Goal: Transaction & Acquisition: Purchase product/service

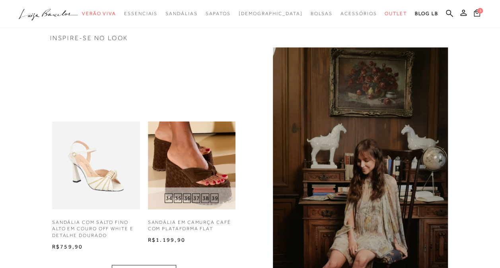
scroll to position [239, 0]
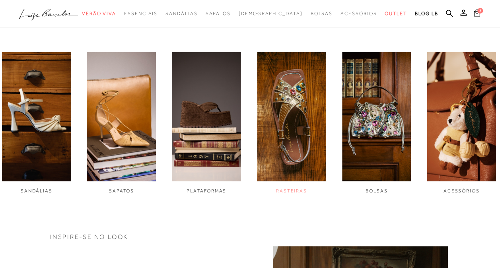
click at [305, 142] on img "4 / 6" at bounding box center [291, 117] width 69 height 130
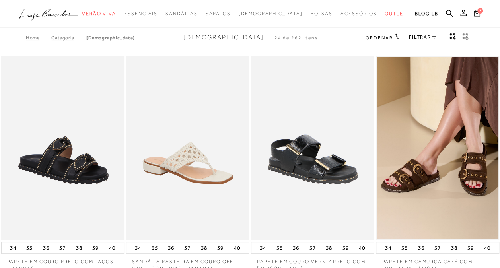
click at [474, 13] on icon at bounding box center [477, 12] width 6 height 7
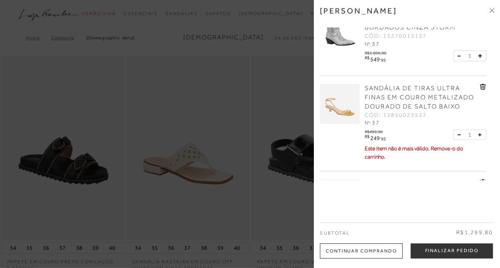
scroll to position [40, 0]
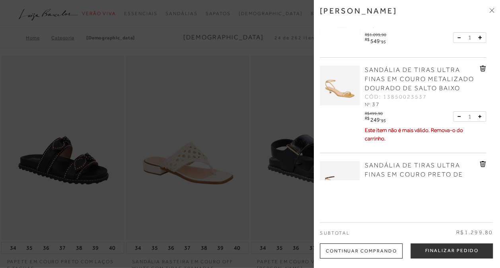
click at [414, 75] on link "SANDÁLIA DE TIRAS ULTRA FINAS EM COURO METALIZADO DOURADO DE SALTO BAIXO" at bounding box center [421, 79] width 113 height 27
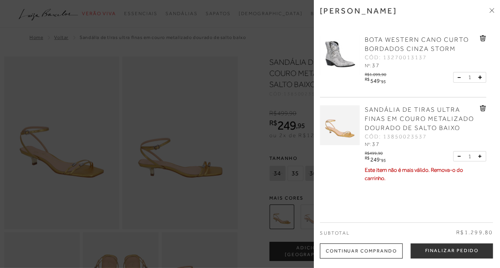
click at [284, 38] on div at bounding box center [250, 134] width 500 height 268
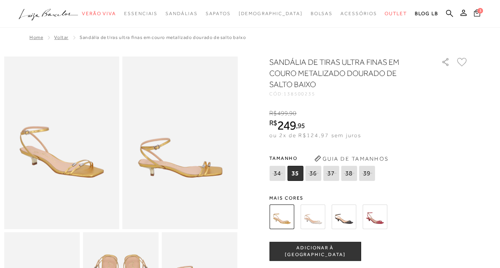
click at [478, 15] on icon at bounding box center [477, 13] width 6 height 8
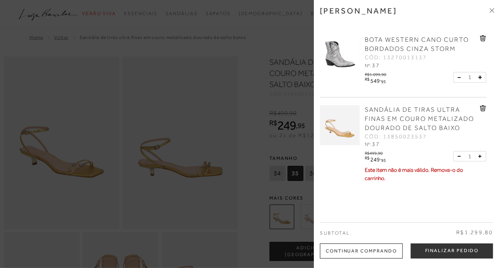
click at [480, 109] on icon at bounding box center [483, 108] width 6 height 6
click at [471, 105] on div "SANDÁLIA DE TIRAS ULTRA FINAS EM COURO PRETO DE SALTO BAIXO CÓD: 13850023137 Nº…" at bounding box center [403, 134] width 166 height 74
click at [483, 111] on icon at bounding box center [483, 108] width 6 height 6
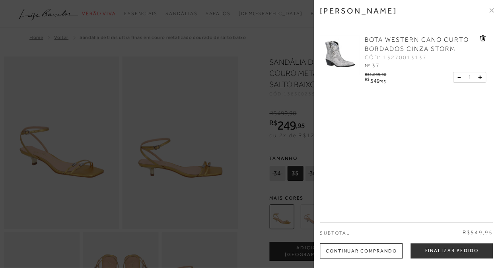
click at [483, 37] on icon at bounding box center [483, 38] width 1 height 3
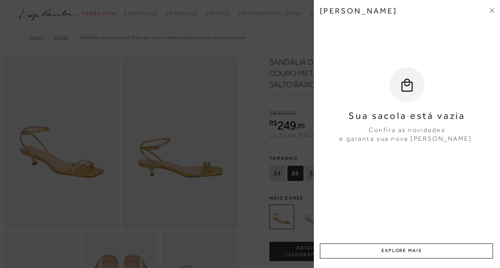
click at [268, 25] on div at bounding box center [250, 134] width 500 height 268
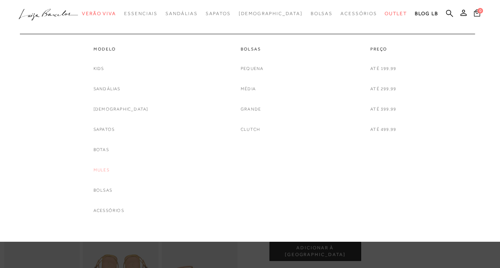
click at [109, 167] on link "Mules" at bounding box center [101, 170] width 16 height 8
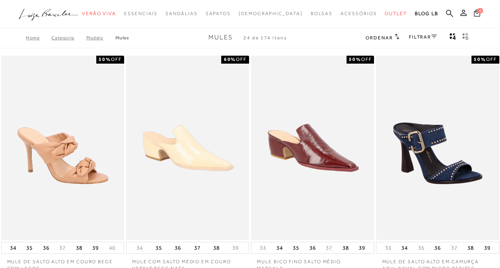
click at [419, 36] on link "FILTRAR" at bounding box center [423, 37] width 28 height 6
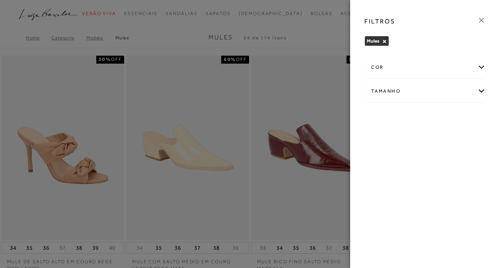
click at [399, 97] on div "Tamanho" at bounding box center [425, 91] width 121 height 21
click at [465, 115] on span "37" at bounding box center [467, 117] width 12 height 6
click at [465, 115] on input "37" at bounding box center [463, 118] width 8 height 8
checkbox input "true"
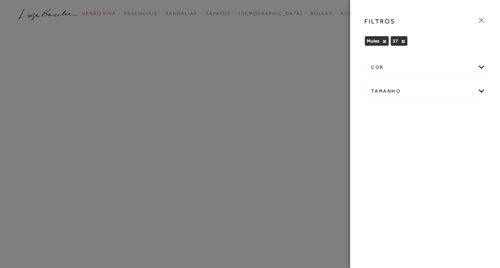
click at [477, 17] on icon at bounding box center [481, 20] width 9 height 9
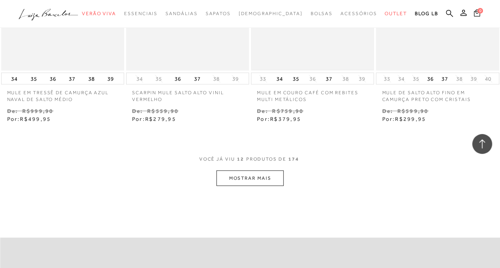
scroll to position [716, 0]
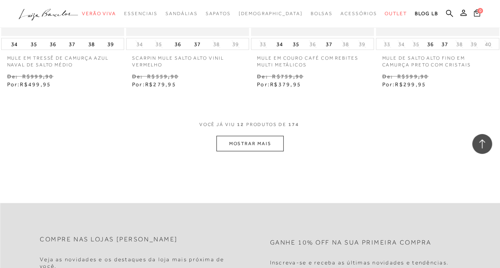
click at [276, 138] on button "MOSTRAR MAIS" at bounding box center [249, 144] width 67 height 16
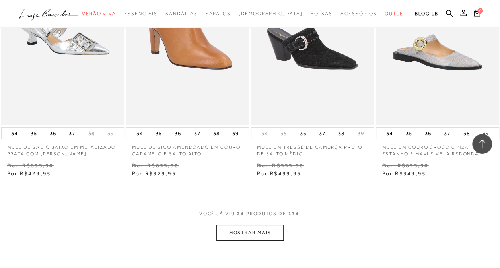
scroll to position [1432, 0]
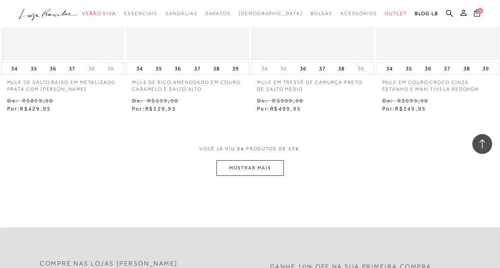
click at [253, 160] on button "MOSTRAR MAIS" at bounding box center [249, 168] width 67 height 16
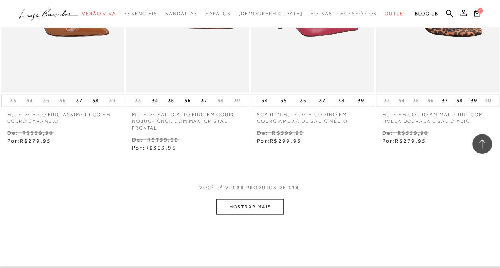
scroll to position [2148, 0]
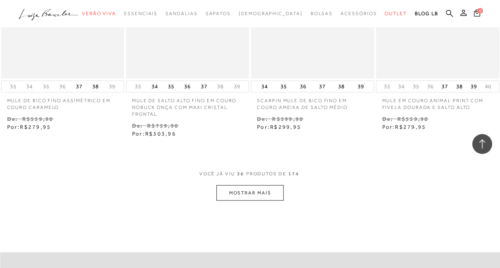
click at [261, 185] on button "MOSTRAR MAIS" at bounding box center [249, 193] width 67 height 16
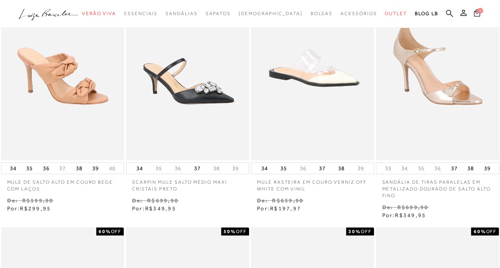
scroll to position [0, 0]
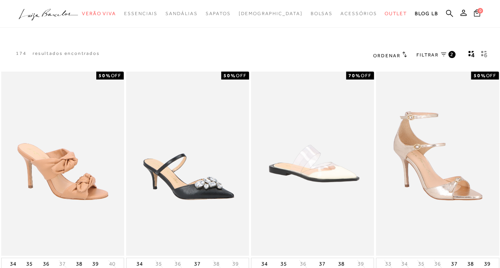
click at [432, 52] on span "FILTRAR" at bounding box center [427, 55] width 22 height 7
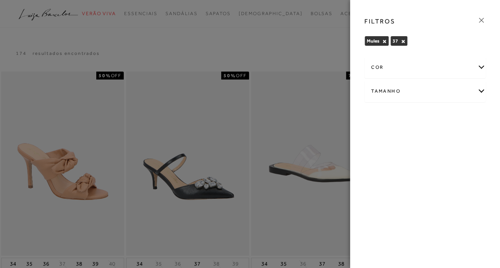
click at [270, 49] on div at bounding box center [250, 134] width 500 height 268
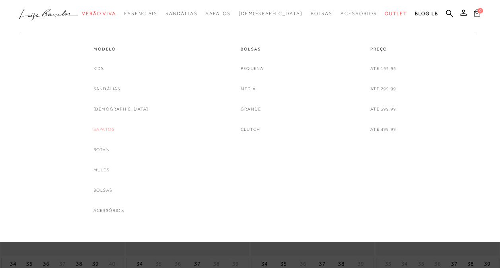
click at [115, 125] on link "Sapatos" at bounding box center [103, 129] width 21 height 8
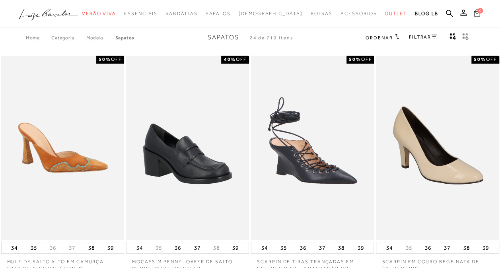
click at [420, 39] on link "FILTRAR" at bounding box center [423, 37] width 28 height 6
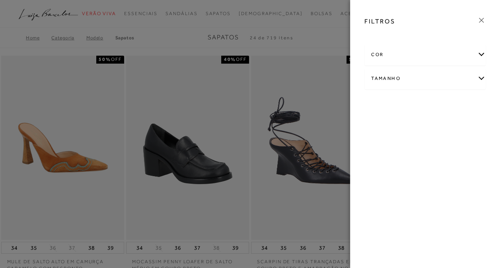
click at [392, 84] on div "Tamanho" at bounding box center [425, 78] width 121 height 21
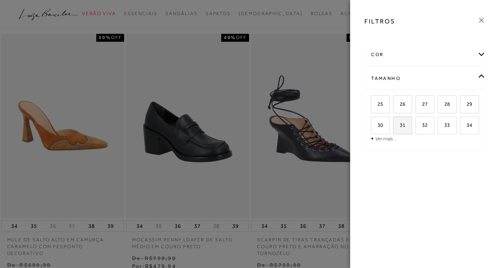
scroll to position [40, 0]
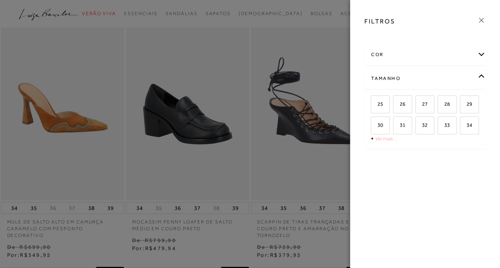
click at [381, 139] on link "Ver mais..." at bounding box center [385, 139] width 21 height 6
click at [416, 144] on span "37" at bounding box center [422, 146] width 12 height 6
click at [416, 144] on input "37" at bounding box center [418, 148] width 8 height 8
checkbox input "true"
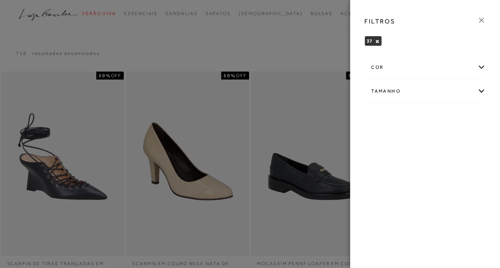
click at [309, 46] on div at bounding box center [250, 134] width 500 height 268
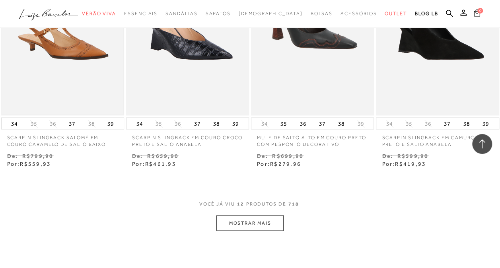
scroll to position [676, 0]
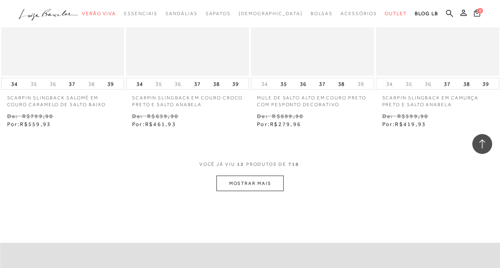
click at [250, 180] on button "MOSTRAR MAIS" at bounding box center [249, 183] width 67 height 16
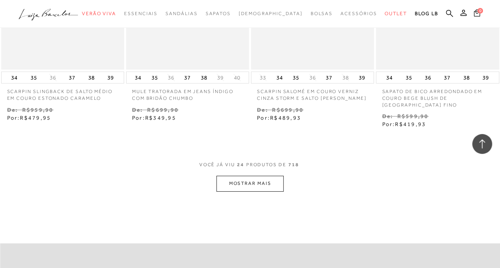
scroll to position [1432, 0]
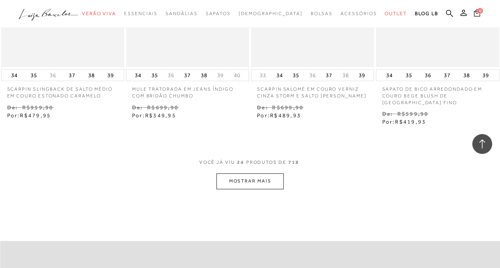
click at [268, 181] on button "MOSTRAR MAIS" at bounding box center [249, 181] width 67 height 16
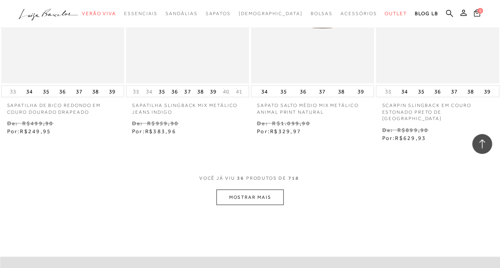
scroll to position [2187, 0]
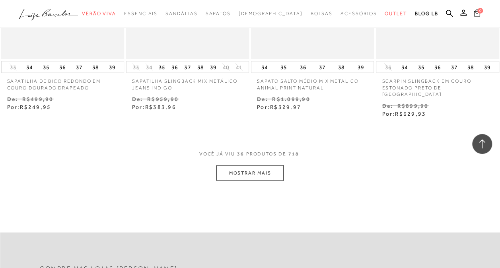
click at [254, 165] on button "MOSTRAR MAIS" at bounding box center [249, 173] width 67 height 16
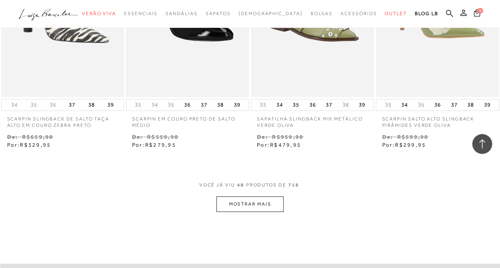
scroll to position [2903, 0]
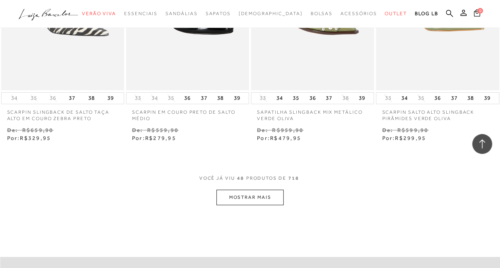
click at [247, 190] on button "MOSTRAR MAIS" at bounding box center [249, 198] width 67 height 16
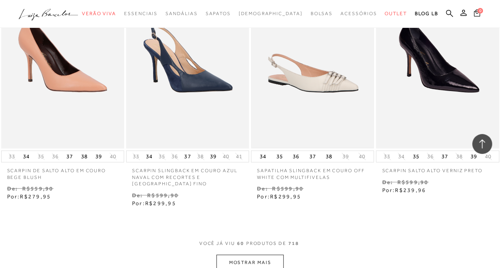
scroll to position [3579, 0]
click at [258, 254] on button "MOSTRAR MAIS" at bounding box center [249, 262] width 67 height 16
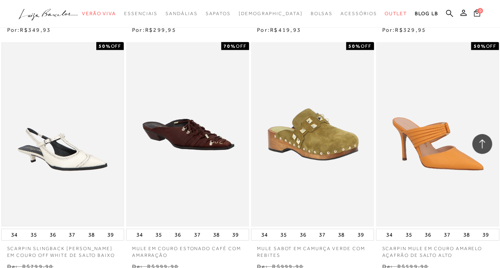
scroll to position [4375, 0]
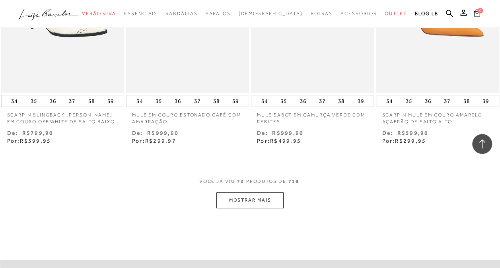
click at [251, 192] on button "MOSTRAR MAIS" at bounding box center [249, 200] width 67 height 16
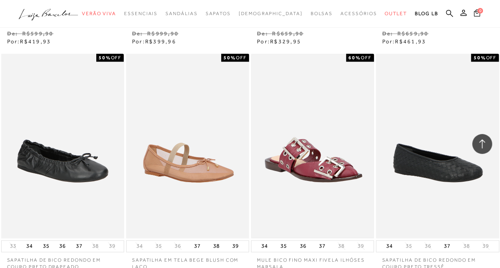
scroll to position [5091, 0]
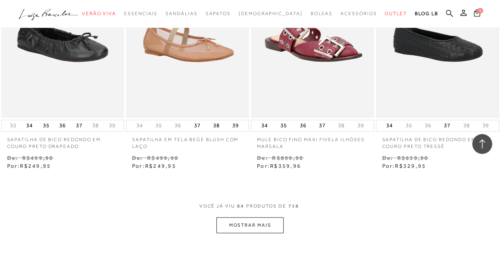
click at [268, 217] on button "MOSTRAR MAIS" at bounding box center [249, 225] width 67 height 16
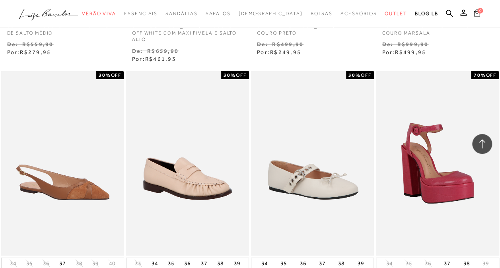
scroll to position [5488, 0]
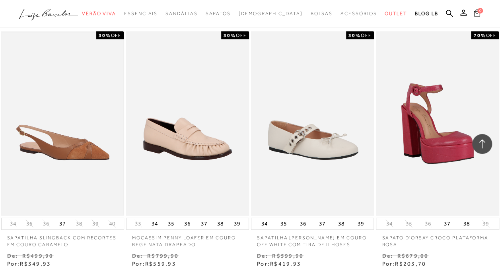
click at [68, 112] on img at bounding box center [62, 124] width 121 height 182
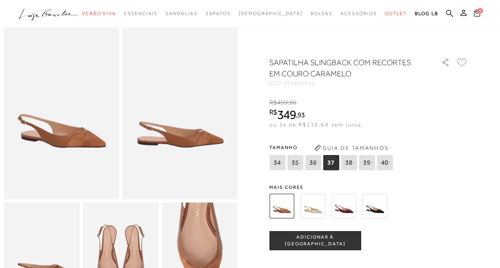
scroll to position [80, 0]
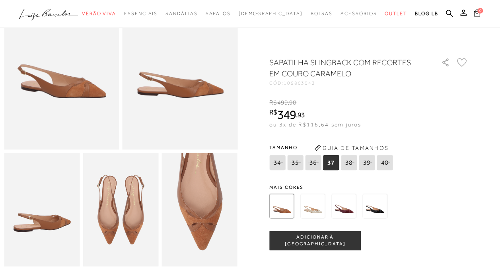
click at [349, 208] on img at bounding box center [343, 206] width 25 height 25
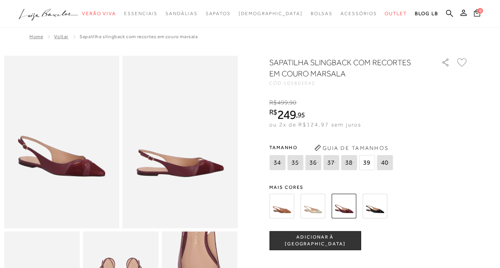
scroll to position [119, 0]
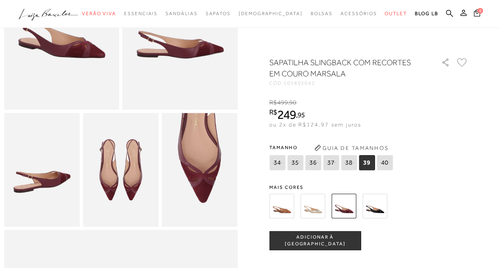
click at [278, 208] on img at bounding box center [281, 206] width 25 height 25
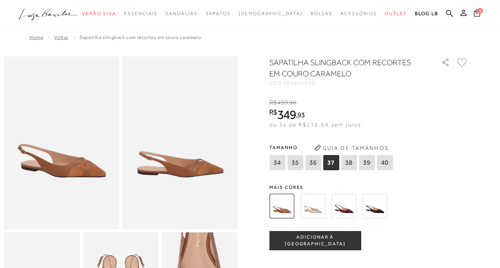
click at [323, 220] on div at bounding box center [359, 205] width 185 height 29
click at [322, 212] on img at bounding box center [312, 206] width 25 height 25
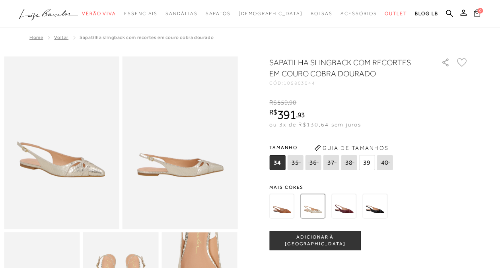
click at [371, 204] on img at bounding box center [374, 206] width 25 height 25
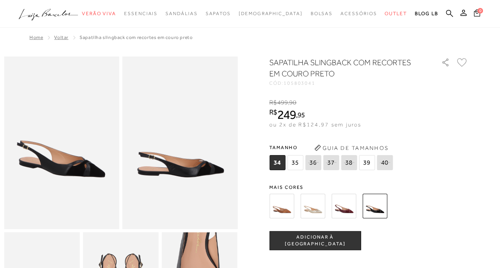
click at [284, 212] on img at bounding box center [281, 206] width 25 height 25
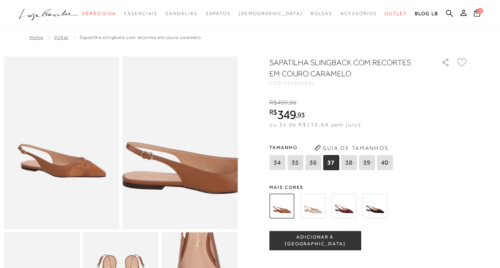
click at [153, 163] on img at bounding box center [207, 125] width 230 height 346
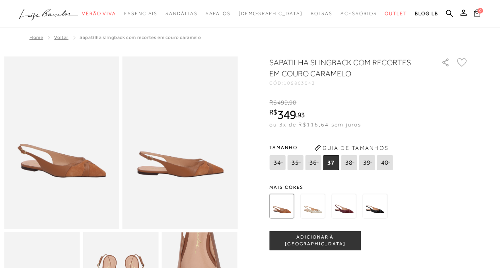
click at [346, 250] on button "ADICIONAR À [GEOGRAPHIC_DATA]" at bounding box center [314, 240] width 91 height 19
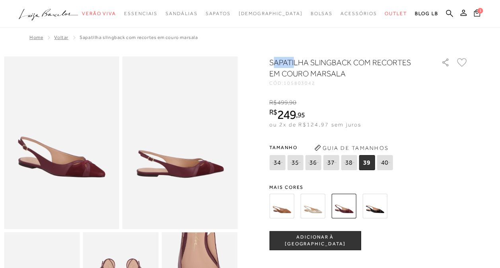
drag, startPoint x: 276, startPoint y: 60, endPoint x: 297, endPoint y: 63, distance: 21.3
click at [297, 63] on h1 "SAPATILHA SLINGBACK COM RECORTES EM COURO MARSALA" at bounding box center [343, 68] width 149 height 22
drag, startPoint x: 298, startPoint y: 63, endPoint x: 351, endPoint y: 63, distance: 52.5
click at [351, 63] on h1 "SAPATILHA SLINGBACK COM RECORTES EM COURO MARSALA" at bounding box center [343, 68] width 149 height 22
drag, startPoint x: 347, startPoint y: 63, endPoint x: 342, endPoint y: 62, distance: 4.4
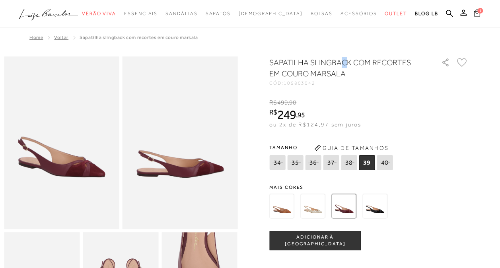
click at [342, 62] on h1 "SAPATILHA SLINGBACK COM RECORTES EM COURO MARSALA" at bounding box center [343, 68] width 149 height 22
drag, startPoint x: 342, startPoint y: 62, endPoint x: 351, endPoint y: 67, distance: 9.6
click at [351, 67] on h1 "SAPATILHA SLINGBACK COM RECORTES EM COURO MARSALA" at bounding box center [343, 68] width 149 height 22
drag, startPoint x: 355, startPoint y: 63, endPoint x: 272, endPoint y: 63, distance: 82.7
click at [272, 63] on h1 "SAPATILHA SLINGBACK COM RECORTES EM COURO MARSALA" at bounding box center [343, 68] width 149 height 22
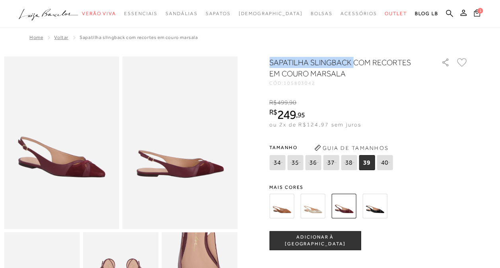
drag, startPoint x: 272, startPoint y: 63, endPoint x: 323, endPoint y: 61, distance: 50.9
copy h1 "SAPATILHA SLINGBACK"
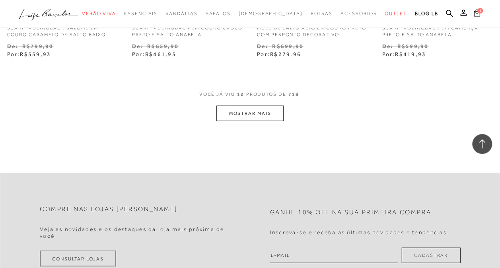
scroll to position [756, 0]
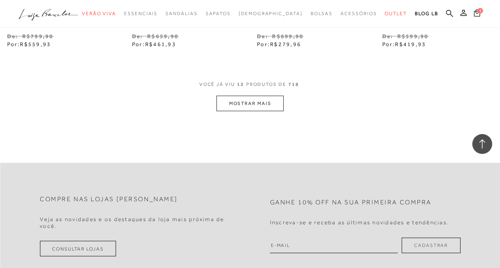
click at [257, 97] on button "MOSTRAR MAIS" at bounding box center [249, 104] width 67 height 16
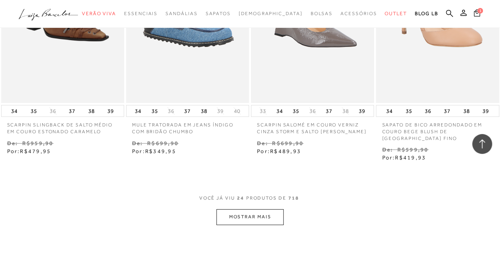
scroll to position [1432, 0]
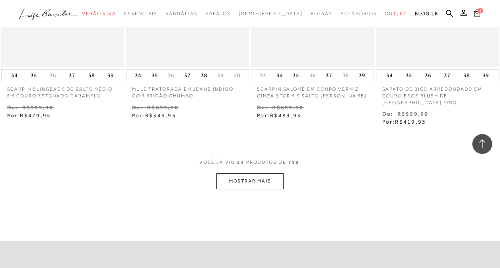
click at [257, 185] on button "MOSTRAR MAIS" at bounding box center [249, 181] width 67 height 16
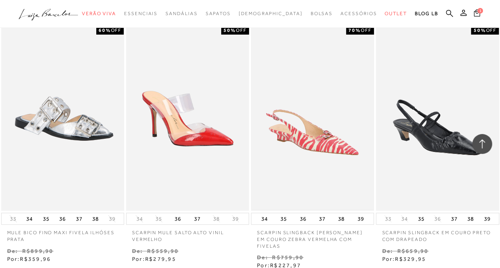
scroll to position [1551, 0]
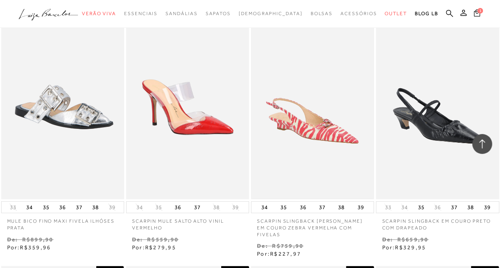
click at [308, 143] on img at bounding box center [312, 107] width 121 height 182
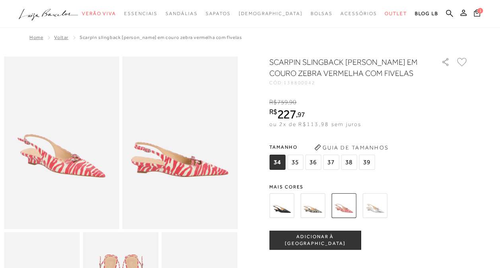
click at [45, 157] on img at bounding box center [61, 142] width 115 height 173
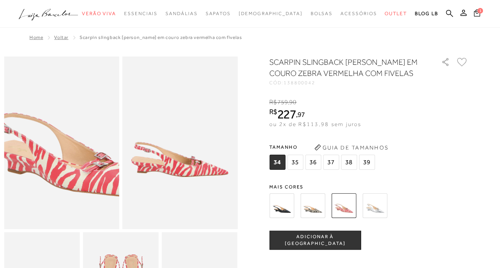
click at [47, 158] on img at bounding box center [74, 130] width 230 height 346
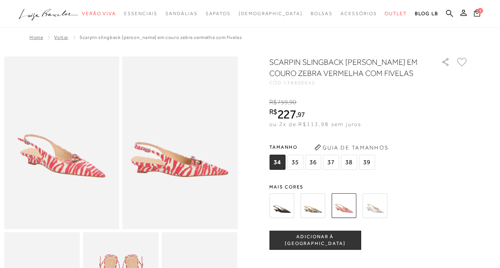
click at [377, 215] on img at bounding box center [374, 205] width 25 height 25
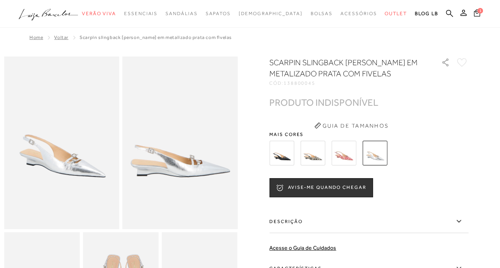
click at [317, 159] on img at bounding box center [312, 153] width 25 height 25
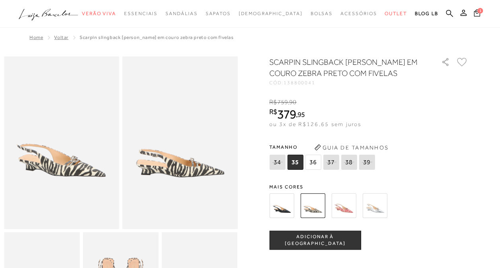
click at [344, 215] on img at bounding box center [343, 205] width 25 height 25
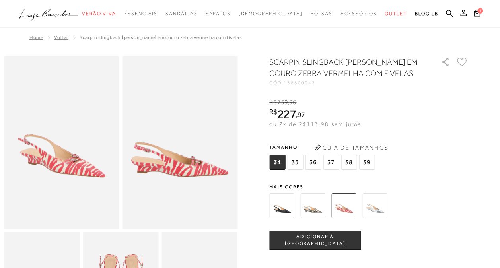
click at [332, 162] on span "37" at bounding box center [331, 162] width 16 height 15
click at [329, 245] on button "ADICIONAR À [GEOGRAPHIC_DATA]" at bounding box center [314, 240] width 91 height 19
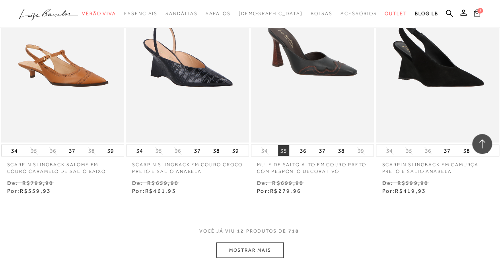
scroll to position [716, 0]
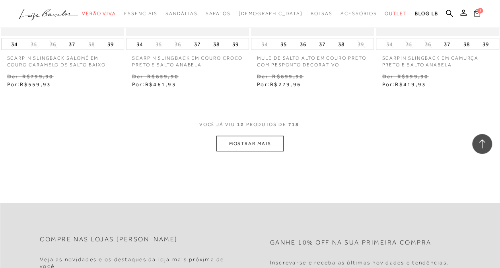
click at [262, 148] on button "MOSTRAR MAIS" at bounding box center [249, 144] width 67 height 16
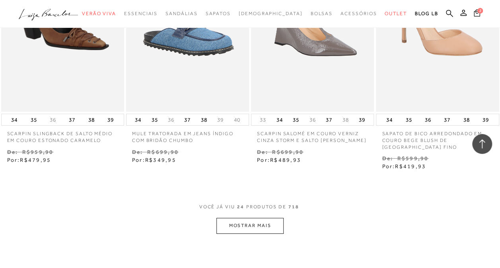
scroll to position [1392, 0]
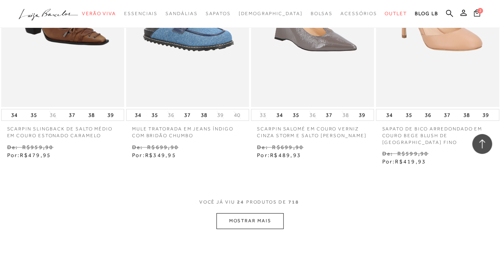
click at [263, 218] on button "MOSTRAR MAIS" at bounding box center [249, 221] width 67 height 16
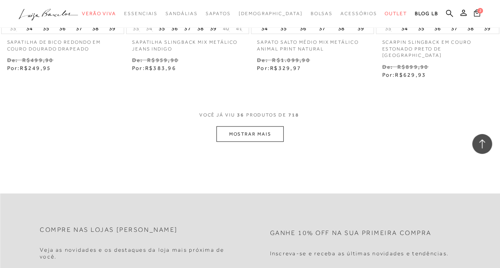
scroll to position [2227, 0]
click at [261, 125] on button "MOSTRAR MAIS" at bounding box center [249, 133] width 67 height 16
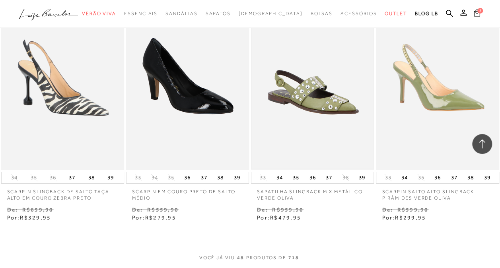
scroll to position [2943, 0]
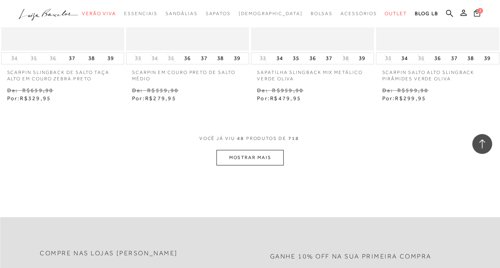
click at [272, 150] on button "MOSTRAR MAIS" at bounding box center [249, 158] width 67 height 16
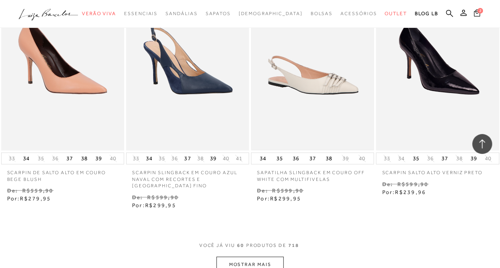
scroll to position [3659, 0]
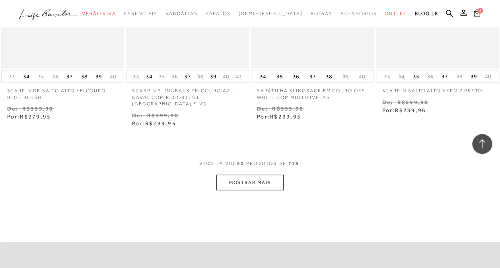
click at [259, 175] on button "MOSTRAR MAIS" at bounding box center [249, 183] width 67 height 16
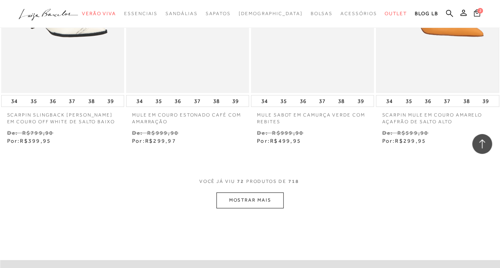
scroll to position [4335, 0]
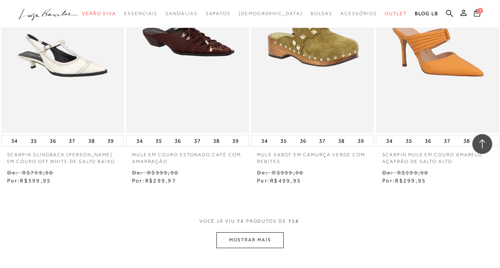
click at [262, 232] on button "MOSTRAR MAIS" at bounding box center [249, 240] width 67 height 16
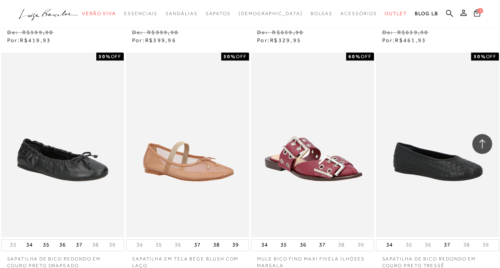
scroll to position [5130, 0]
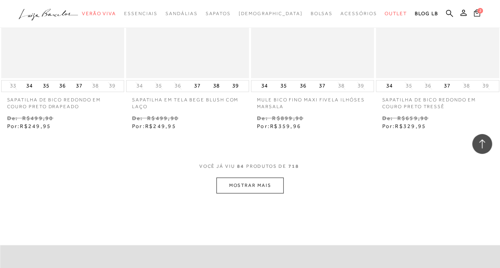
click at [241, 177] on button "MOSTRAR MAIS" at bounding box center [249, 185] width 67 height 16
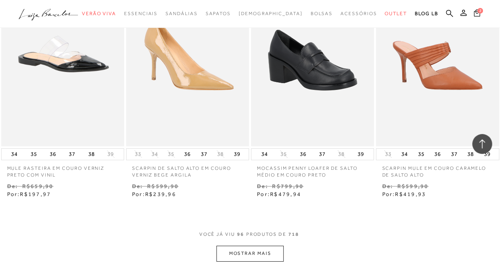
scroll to position [5807, 0]
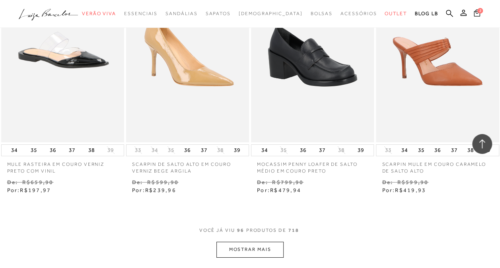
click at [266, 242] on button "MOSTRAR MAIS" at bounding box center [249, 250] width 67 height 16
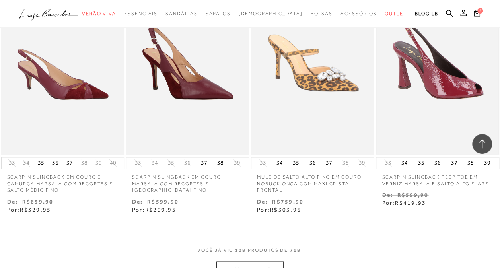
scroll to position [6562, 0]
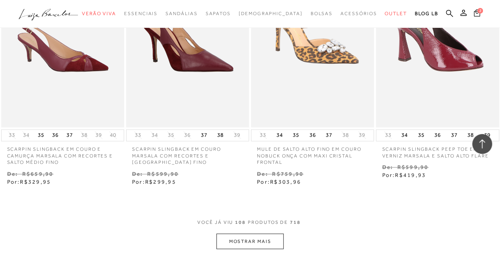
click at [264, 233] on button "MOSTRAR MAIS" at bounding box center [249, 241] width 67 height 16
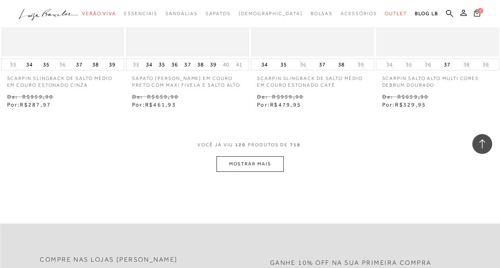
scroll to position [7397, 0]
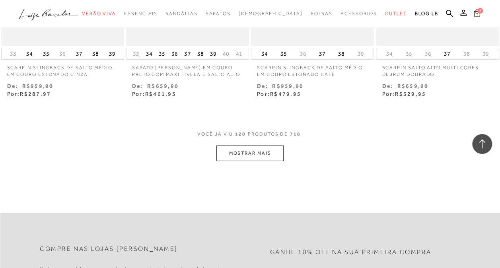
click at [238, 146] on button "MOSTRAR MAIS" at bounding box center [249, 154] width 67 height 16
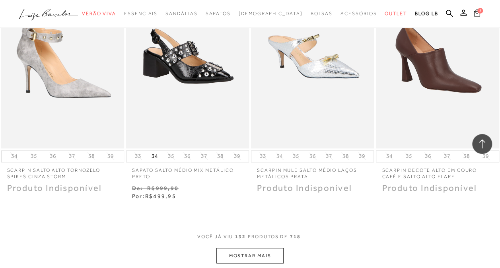
scroll to position [8034, 0]
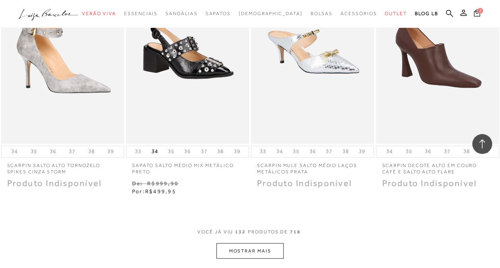
click at [247, 243] on button "MOSTRAR MAIS" at bounding box center [249, 251] width 67 height 16
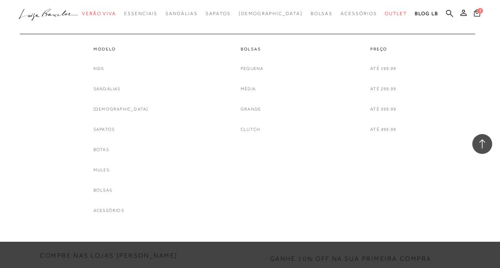
scroll to position [8909, 0]
